Goal: Information Seeking & Learning: Learn about a topic

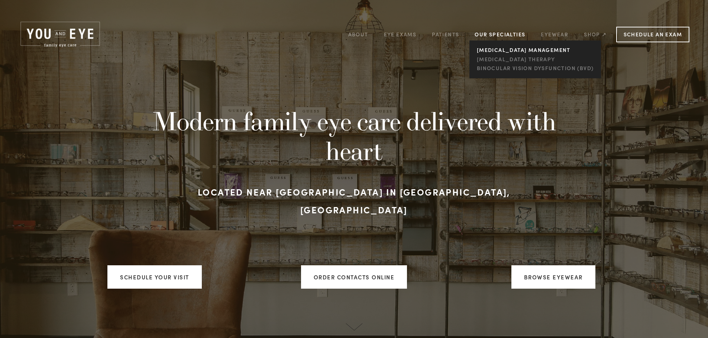
click at [511, 48] on link "[MEDICAL_DATA] management" at bounding box center [534, 50] width 121 height 9
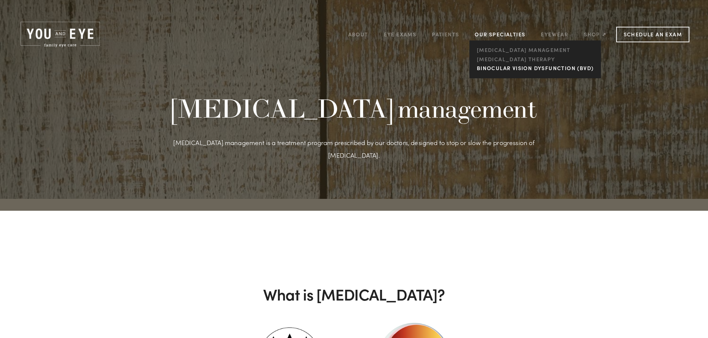
click at [487, 70] on link "Binocular Vision Dysfunction (BVD)" at bounding box center [534, 68] width 121 height 9
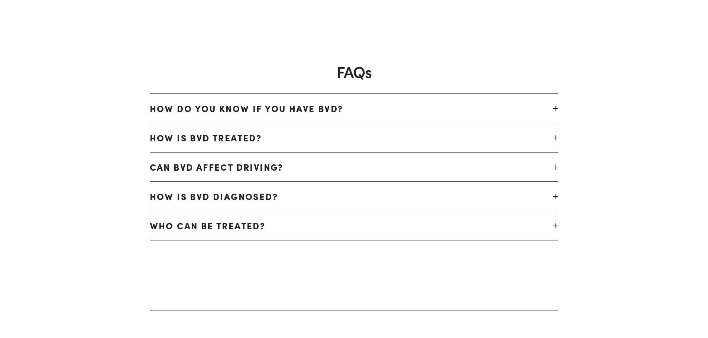
scroll to position [1783, 0]
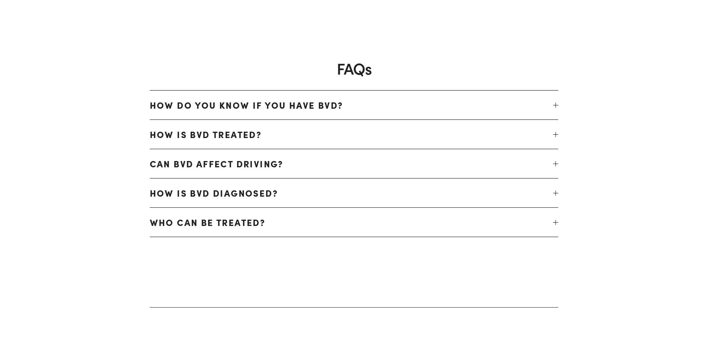
drag, startPoint x: 389, startPoint y: 165, endPoint x: 394, endPoint y: 165, distance: 5.2
click at [388, 165] on span "Can BVD affect driving?" at bounding box center [351, 164] width 403 height 18
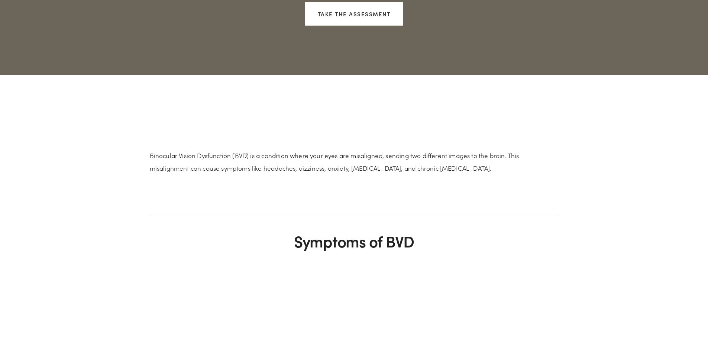
scroll to position [0, 0]
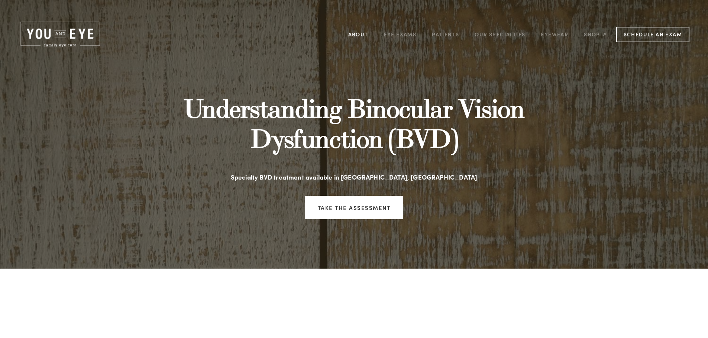
click at [358, 31] on link "About" at bounding box center [358, 35] width 20 height 12
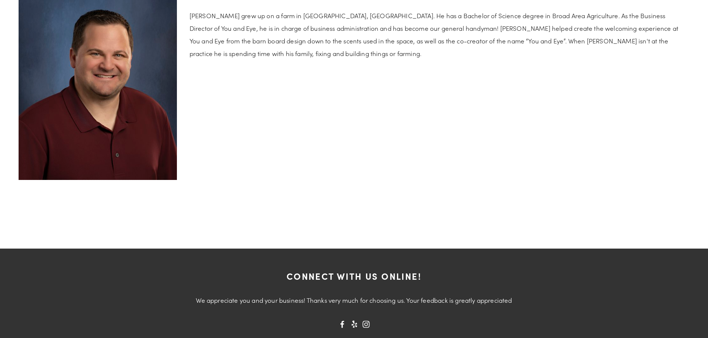
scroll to position [1659, 0]
